Goal: Information Seeking & Learning: Compare options

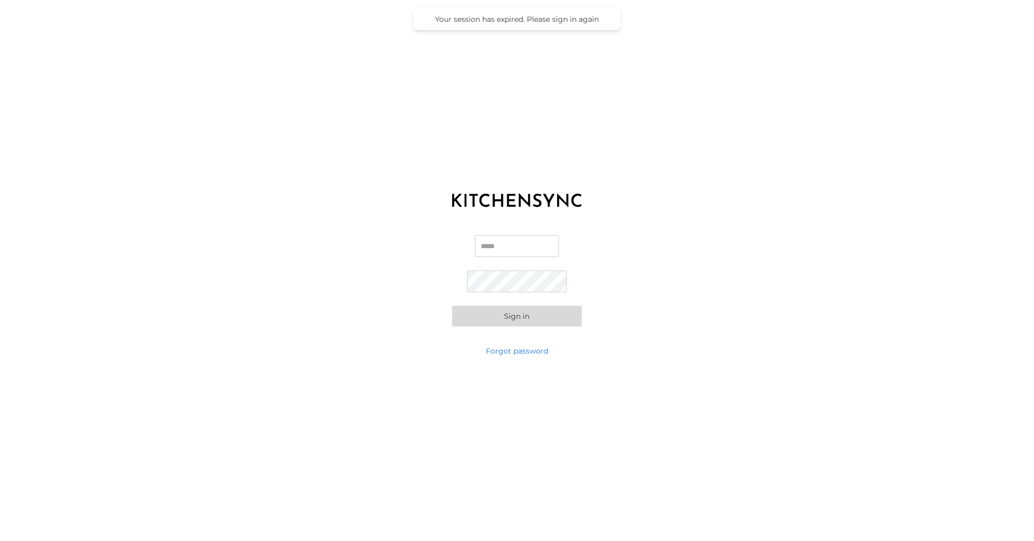
type input "**********"
click at [512, 320] on button "Sign in" at bounding box center [517, 316] width 130 height 21
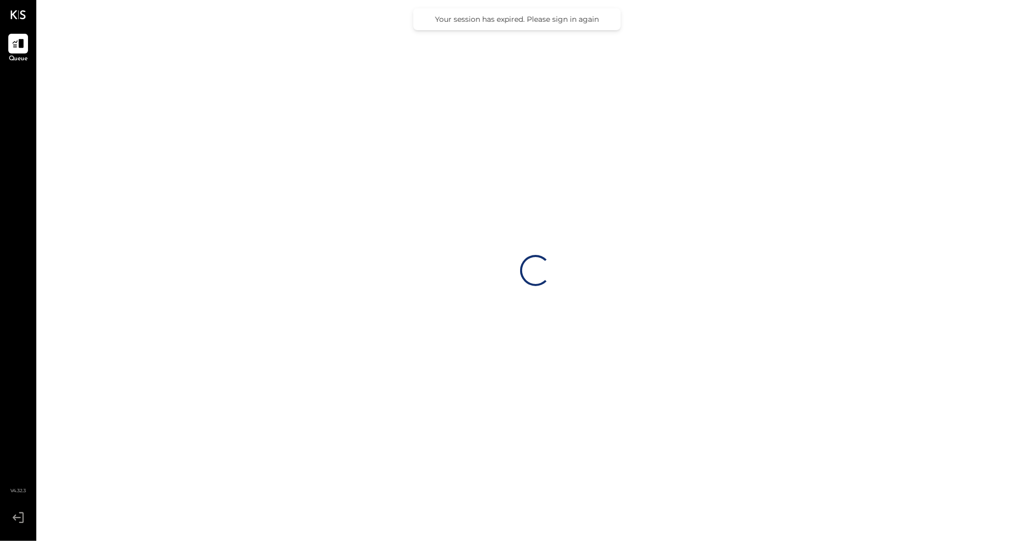
click at [845, 43] on div "Loading…" at bounding box center [535, 270] width 997 height 541
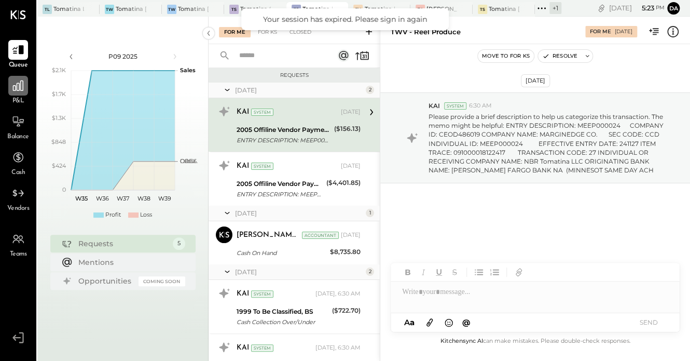
click at [22, 93] on div at bounding box center [18, 86] width 20 height 20
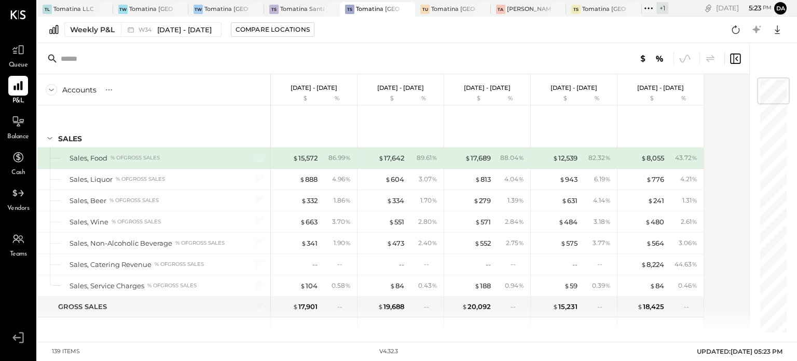
click at [654, 6] on icon at bounding box center [648, 8] width 13 height 13
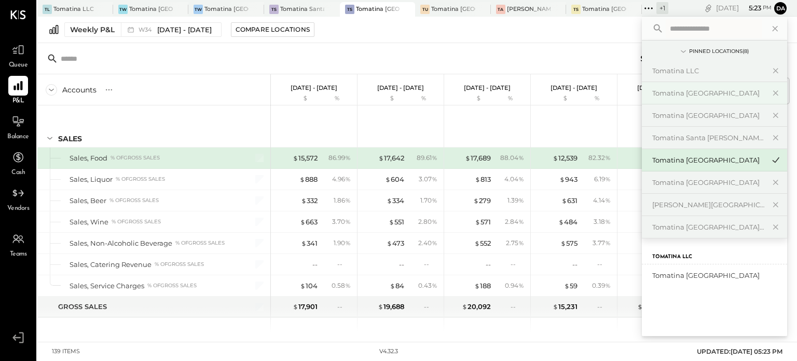
click at [714, 93] on div "Tomatina [GEOGRAPHIC_DATA]" at bounding box center [708, 93] width 112 height 10
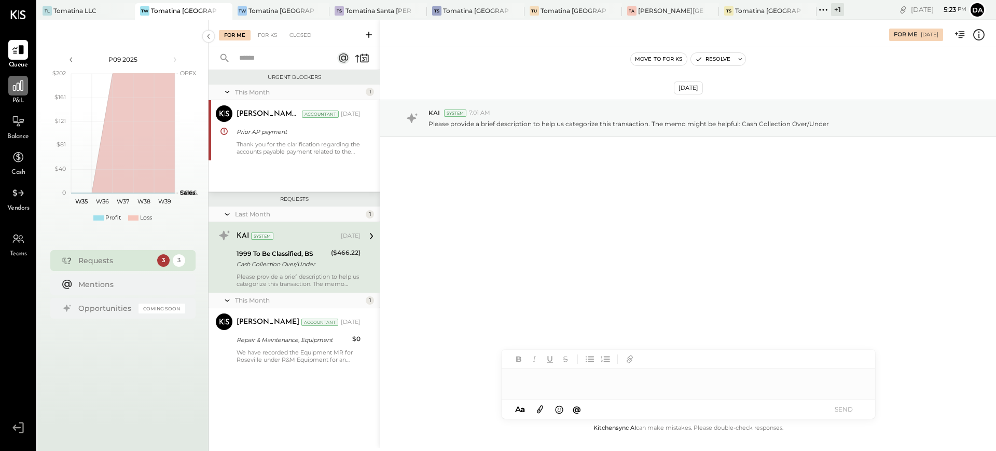
click at [15, 88] on icon at bounding box center [17, 85] width 13 height 13
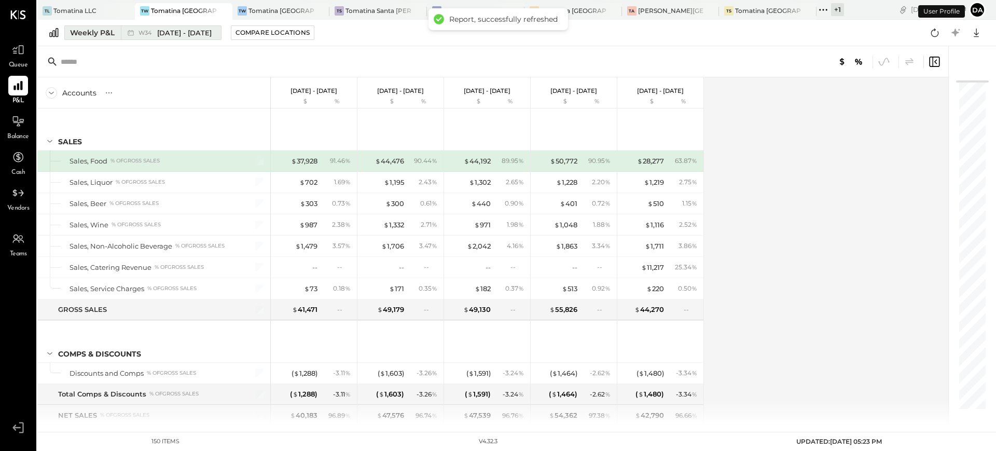
click at [96, 35] on div "Weekly P&L" at bounding box center [92, 32] width 45 height 10
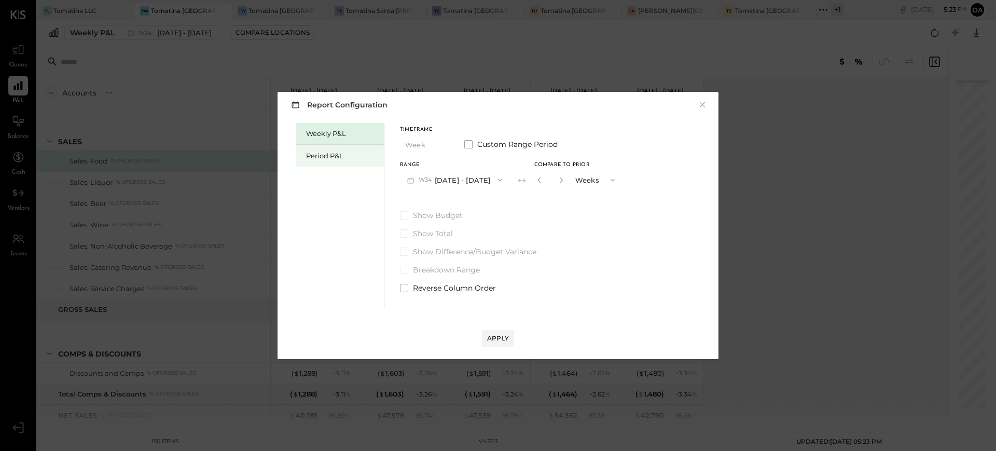
click at [327, 151] on div "Period P&L" at bounding box center [342, 156] width 73 height 10
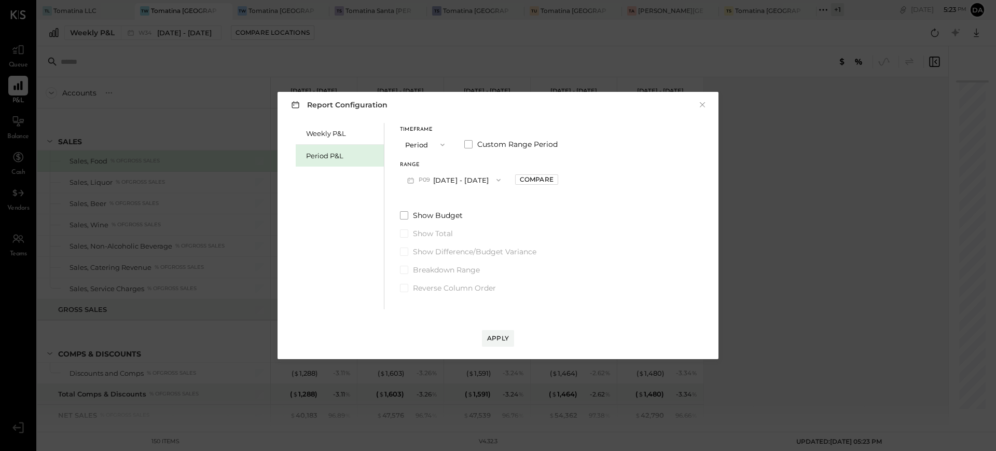
click at [439, 141] on icon "button" at bounding box center [442, 145] width 8 height 8
click at [413, 179] on span "YTD" at bounding box center [413, 181] width 10 height 7
click at [438, 143] on span "button" at bounding box center [439, 145] width 13 height 8
click at [425, 144] on span "Period" at bounding box center [418, 144] width 21 height 7
click at [435, 178] on button "P09 [DATE] - [DATE]" at bounding box center [454, 179] width 108 height 19
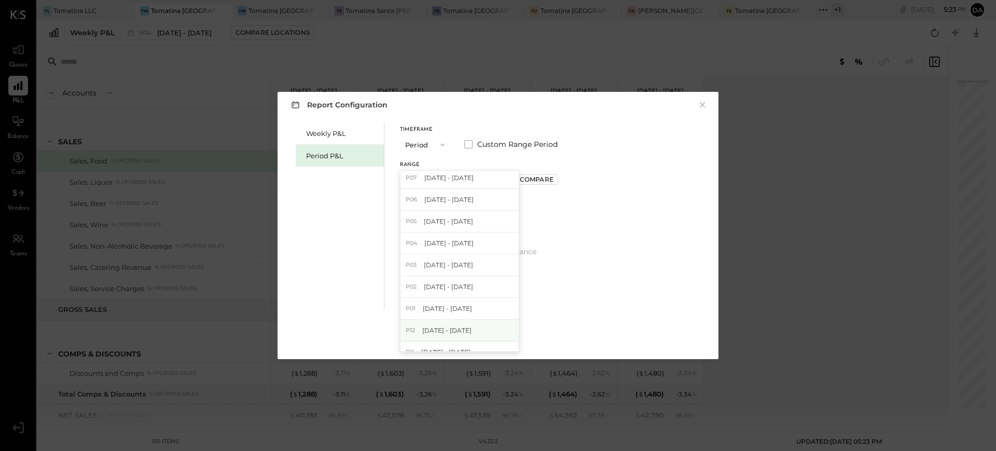
scroll to position [65, 0]
click at [451, 292] on span "[DATE] - [DATE]" at bounding box center [447, 290] width 49 height 9
click at [470, 145] on span at bounding box center [468, 144] width 8 height 8
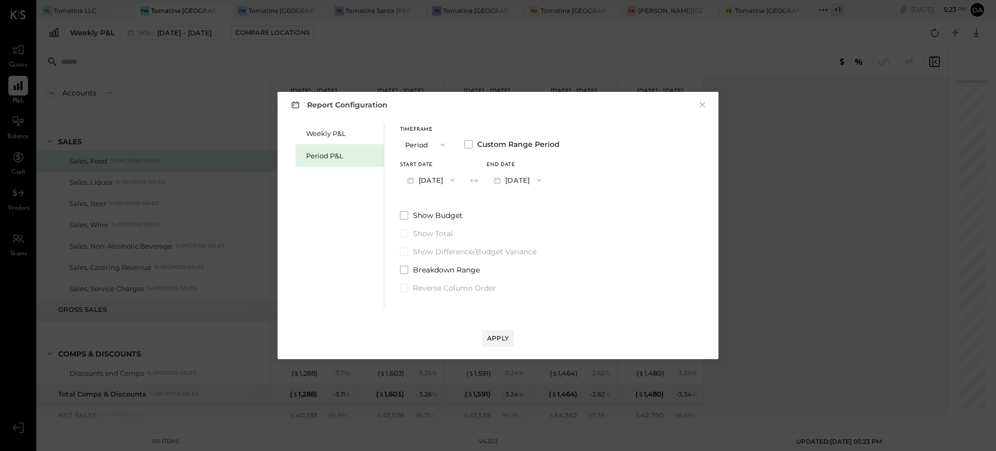
click at [543, 178] on span "button" at bounding box center [536, 180] width 13 height 8
click at [521, 227] on span "[DATE]" at bounding box center [510, 224] width 22 height 9
click at [498, 338] on div "Apply" at bounding box center [498, 338] width 22 height 9
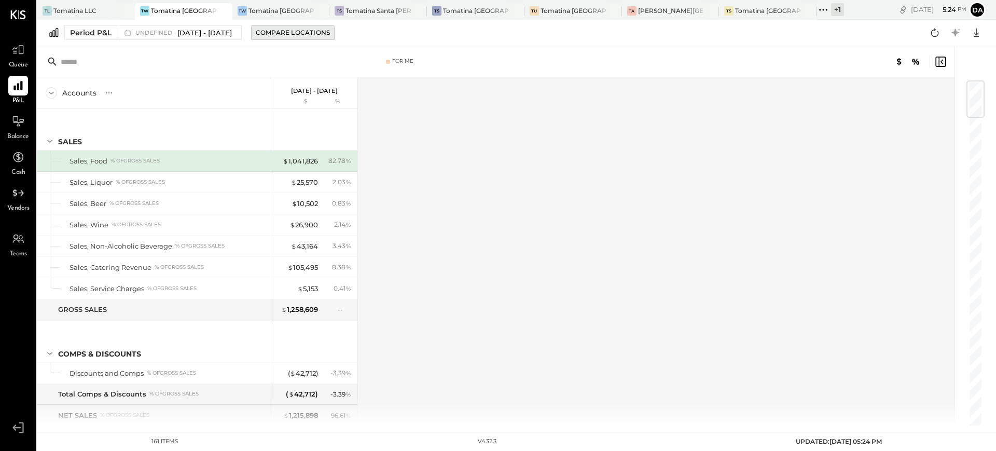
click at [326, 33] on div "Compare Locations" at bounding box center [293, 32] width 74 height 9
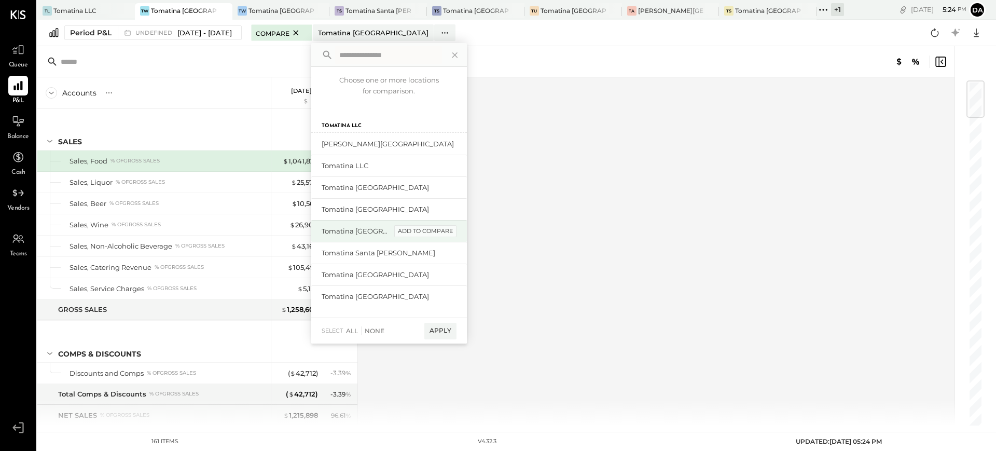
click at [457, 234] on div "add to compare" at bounding box center [425, 231] width 62 height 12
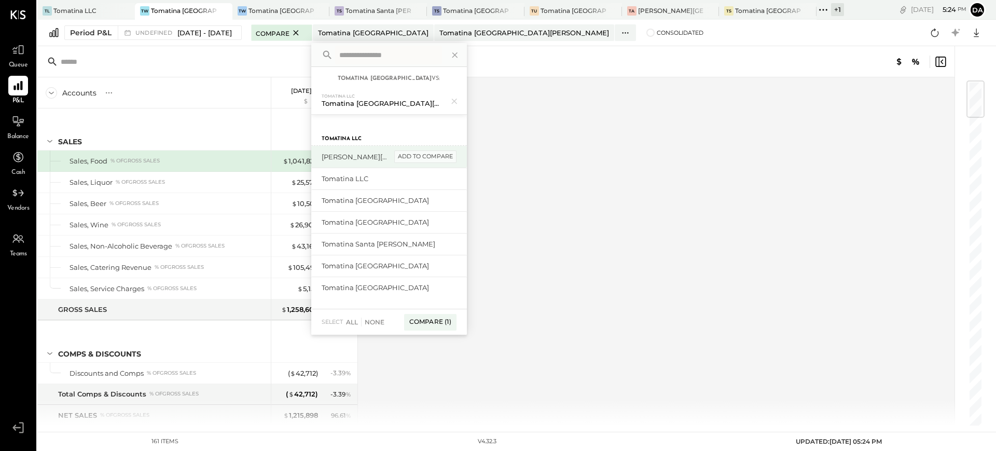
click at [457, 160] on div "add to compare" at bounding box center [425, 156] width 62 height 12
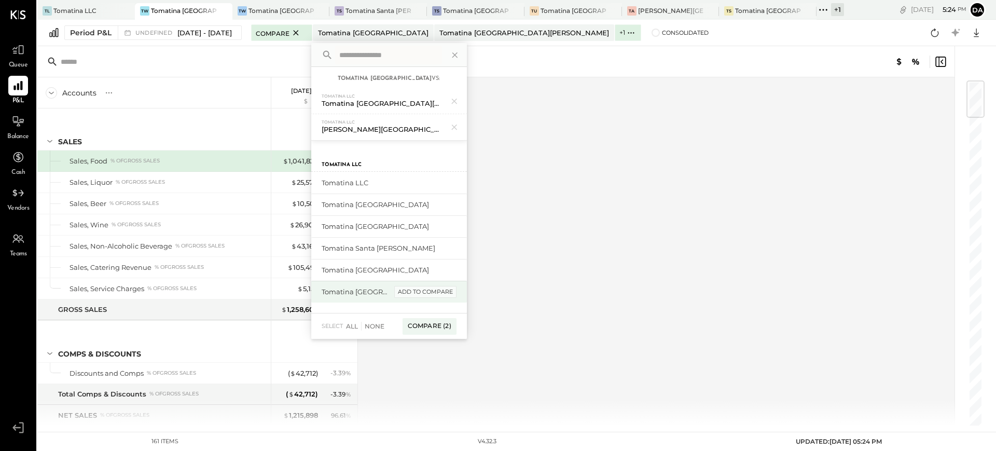
click at [449, 290] on div "add to compare" at bounding box center [425, 292] width 62 height 12
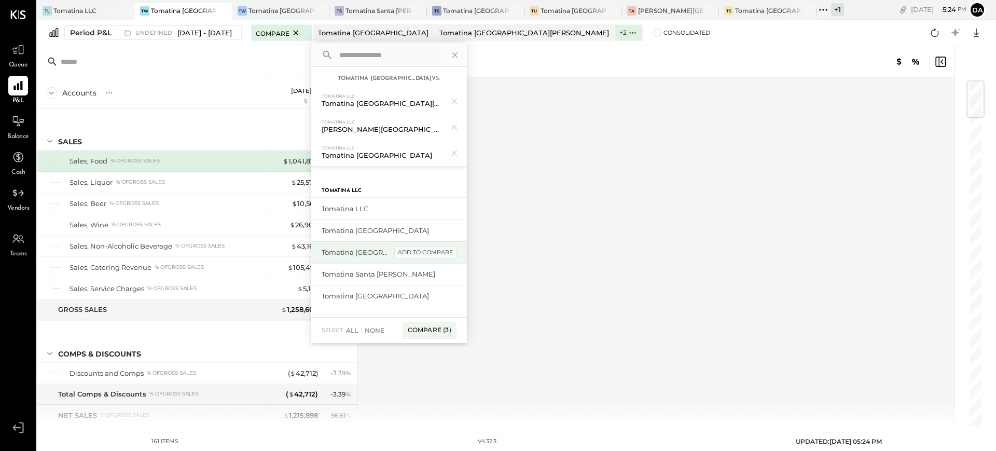
click at [453, 254] on div "add to compare" at bounding box center [425, 252] width 62 height 12
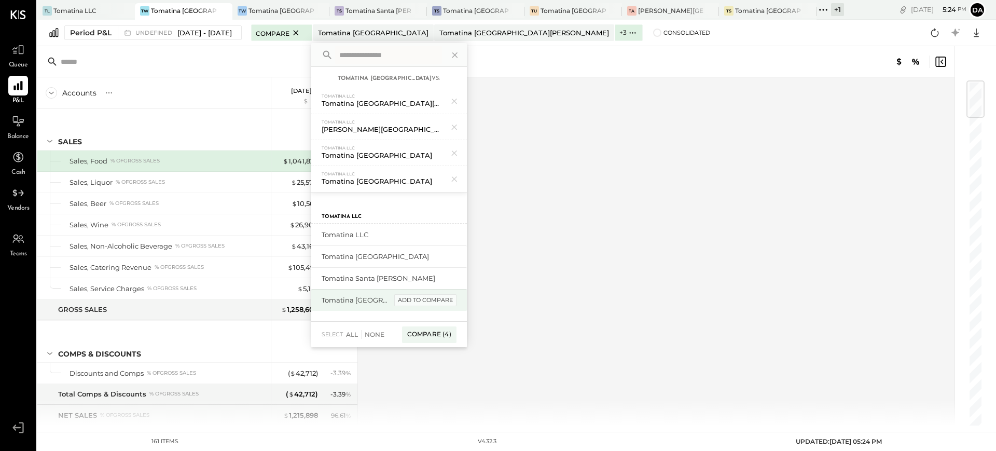
click at [437, 298] on div "add to compare" at bounding box center [425, 300] width 62 height 12
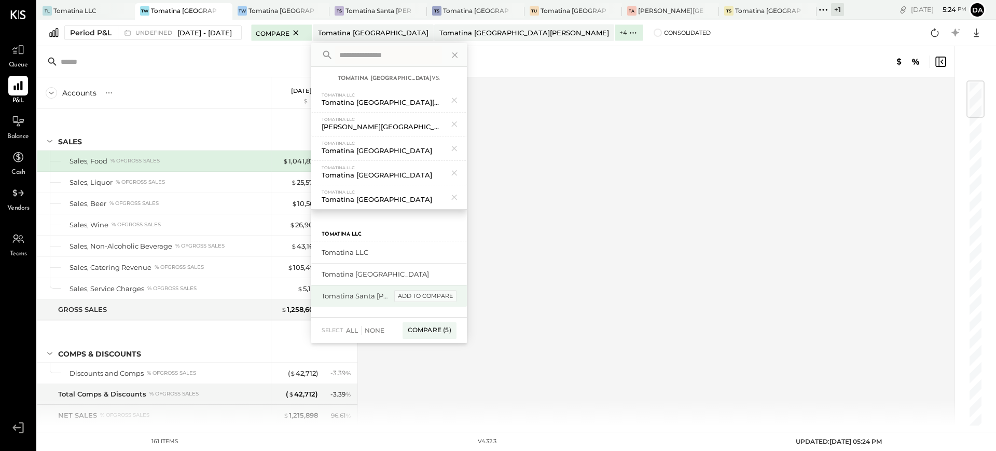
click at [443, 290] on div "add to compare" at bounding box center [425, 296] width 62 height 12
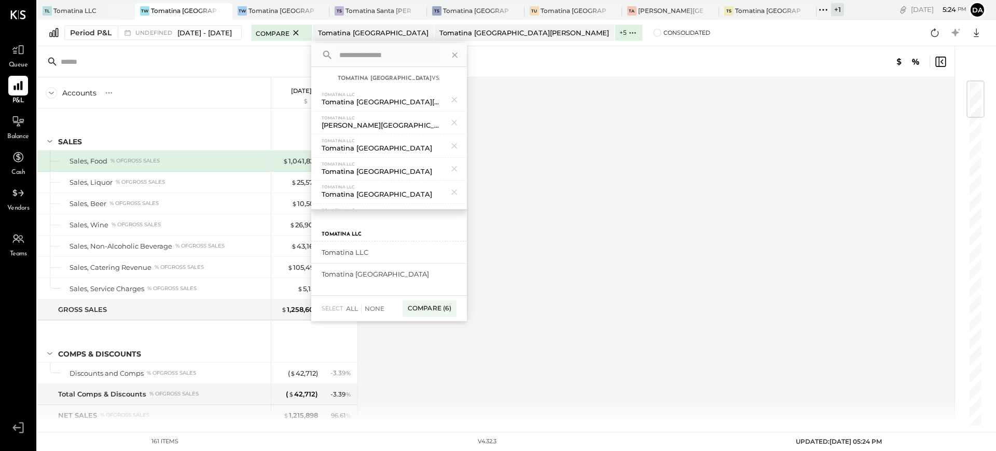
click at [0, 0] on div "add to compare" at bounding box center [0, 0] width 0 height 0
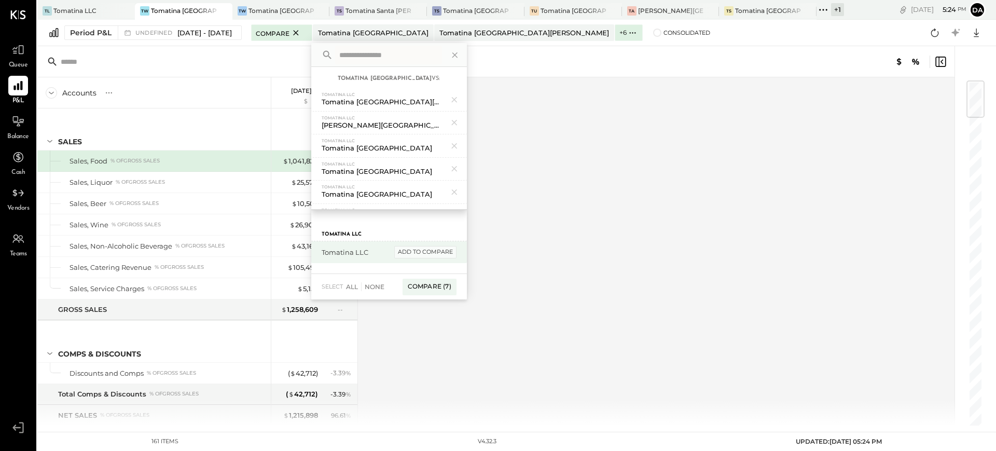
click at [457, 253] on div "add to compare" at bounding box center [425, 252] width 62 height 12
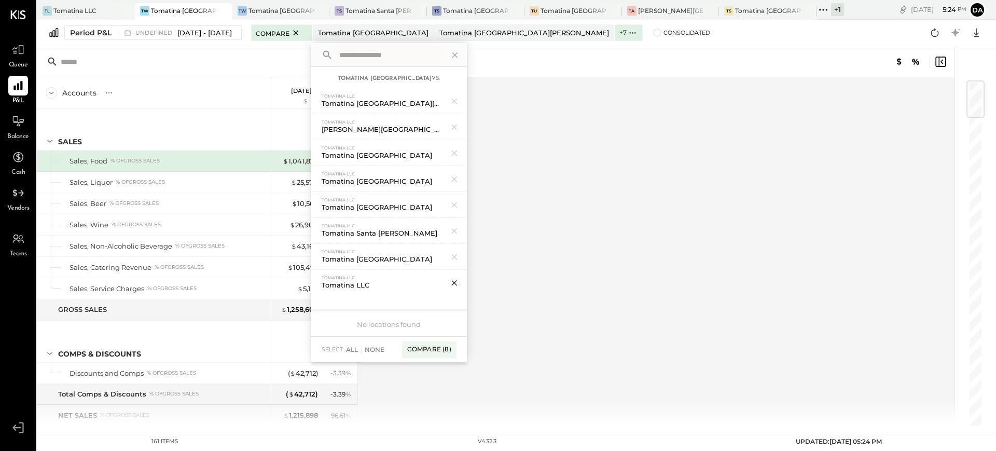
click at [457, 283] on icon at bounding box center [453, 282] width 5 height 5
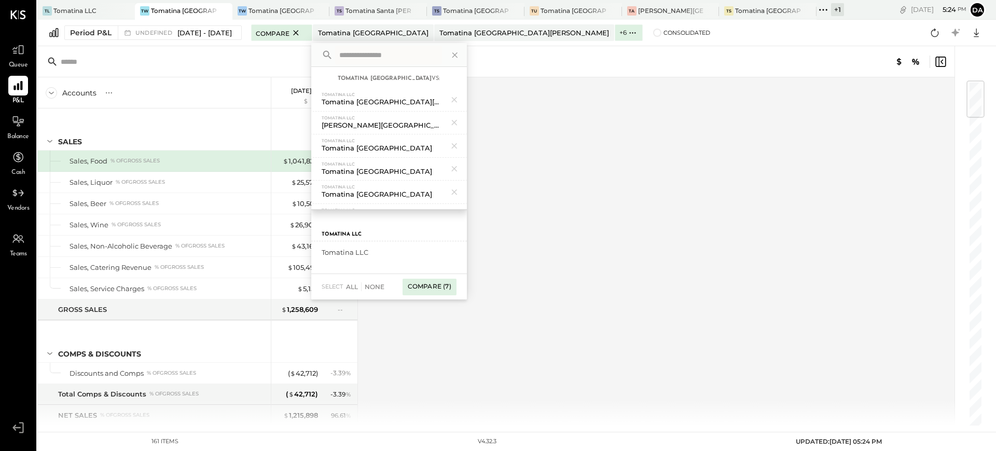
click at [457, 289] on div "Compare (7)" at bounding box center [430, 287] width 54 height 17
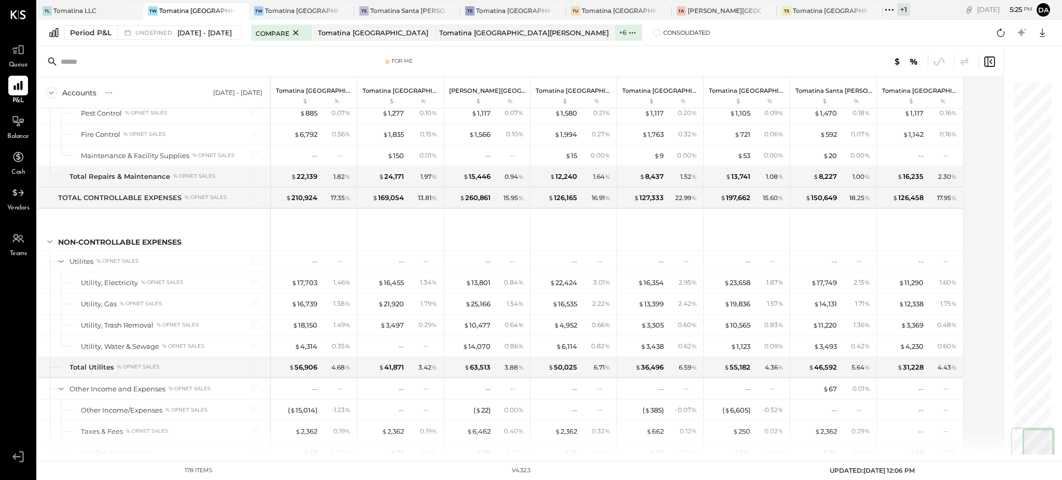
scroll to position [2934, 0]
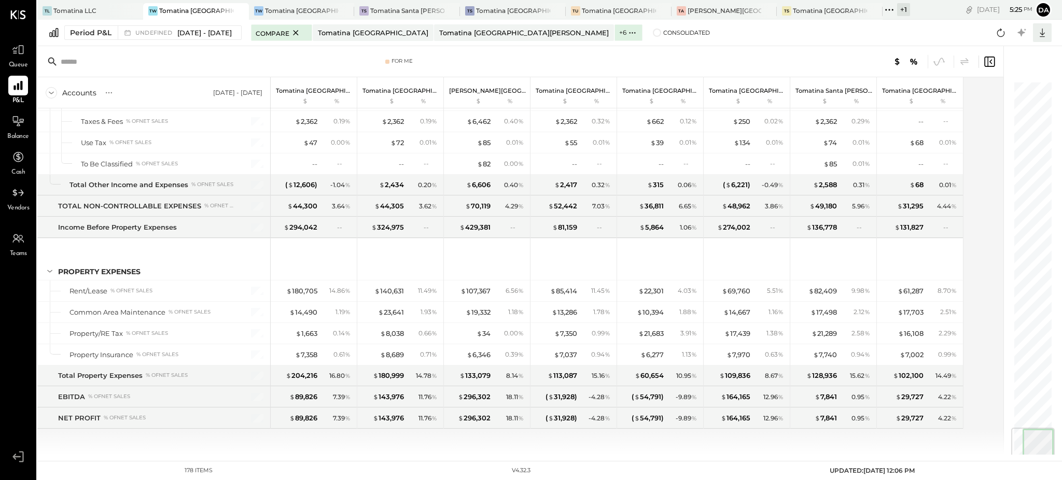
click at [845, 30] on icon at bounding box center [1042, 32] width 13 height 13
click at [845, 96] on div "Excel" at bounding box center [1010, 93] width 83 height 22
click at [663, 35] on span "Consolidated" at bounding box center [686, 32] width 47 height 7
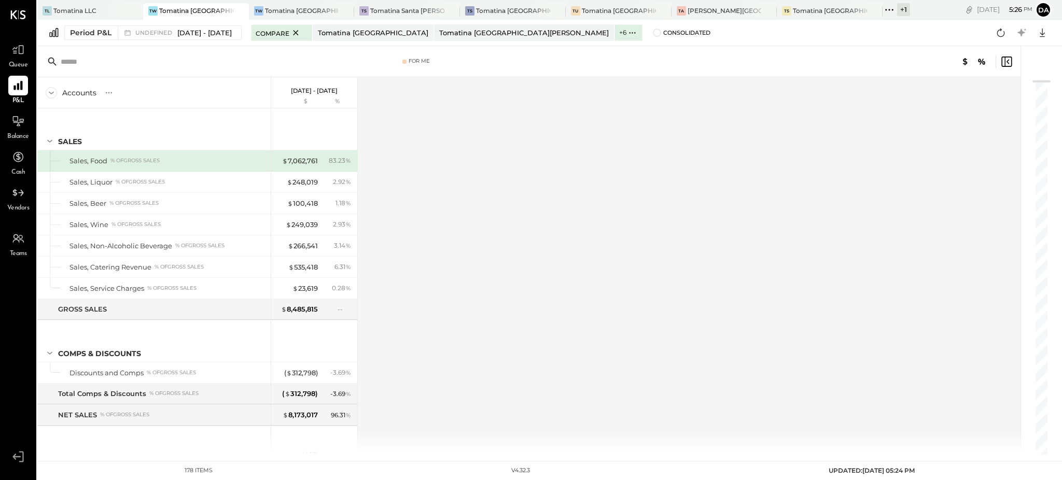
click at [845, 279] on div at bounding box center [1036, 250] width 31 height 409
click at [845, 115] on div at bounding box center [1036, 250] width 31 height 409
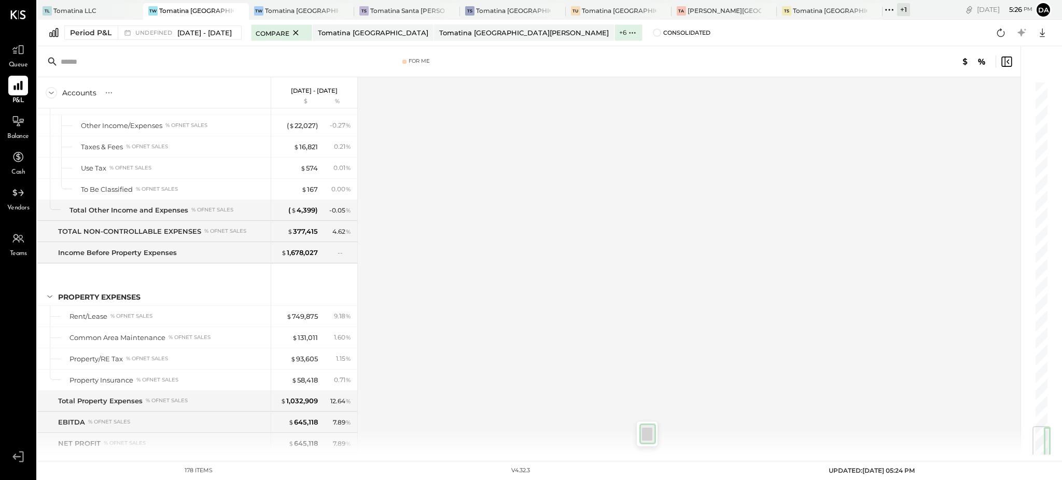
scroll to position [2934, 0]
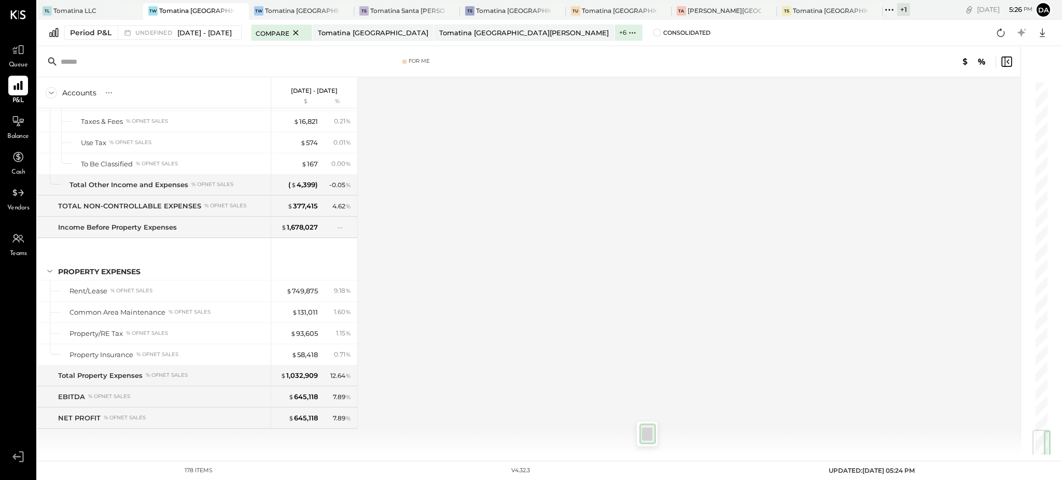
drag, startPoint x: 1036, startPoint y: 97, endPoint x: 1006, endPoint y: 459, distance: 362.8
click at [845, 459] on div "TL Tomatina LLC TW Tomatina [GEOGRAPHIC_DATA] [GEOGRAPHIC_DATA] [GEOGRAPHIC_DAT…" at bounding box center [549, 230] width 1025 height 461
click at [845, 30] on icon at bounding box center [1042, 32] width 13 height 13
click at [845, 91] on div "Excel" at bounding box center [1010, 93] width 83 height 22
